Goal: Find specific page/section: Find specific page/section

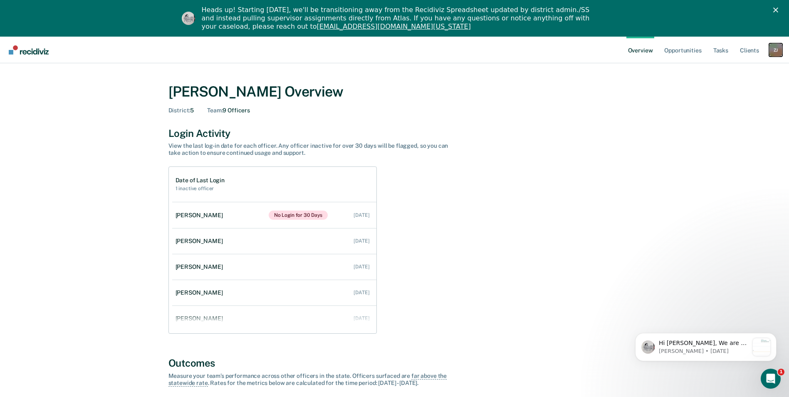
click at [776, 49] on div "Z J" at bounding box center [775, 49] width 13 height 13
click at [727, 91] on link "Go to Operations" at bounding box center [742, 90] width 67 height 7
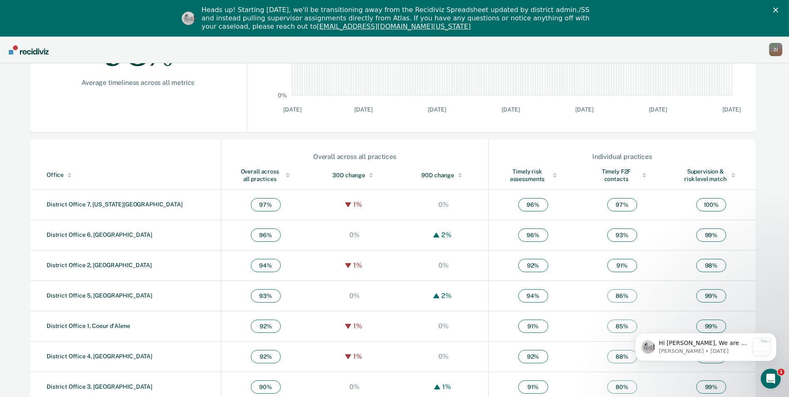
scroll to position [220, 0]
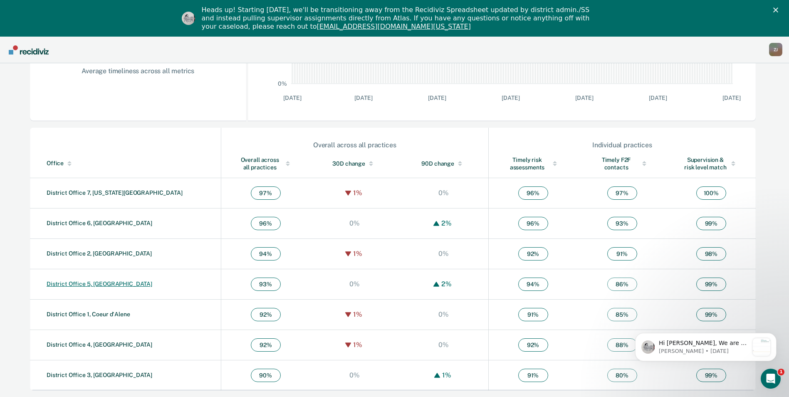
click at [71, 284] on link "District Office 5, [GEOGRAPHIC_DATA]" at bounding box center [100, 283] width 106 height 7
